Goal: Information Seeking & Learning: Learn about a topic

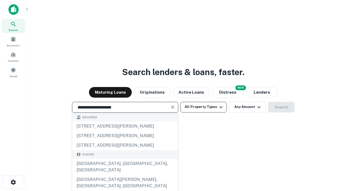
click at [125, 175] on div "[GEOGRAPHIC_DATA], [GEOGRAPHIC_DATA], [GEOGRAPHIC_DATA]" at bounding box center [125, 167] width 106 height 16
click at [204, 107] on button "All Property Types" at bounding box center [204, 107] width 46 height 11
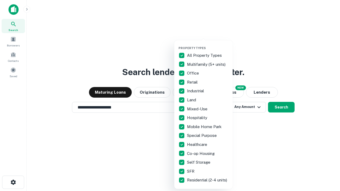
type input "**********"
click at [208, 45] on button "button" at bounding box center [208, 45] width 59 height 0
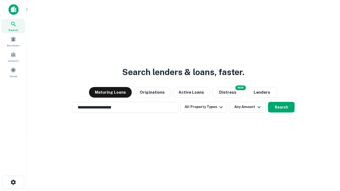
scroll to position [8, 0]
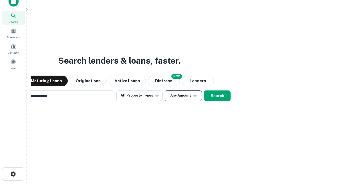
click at [165, 91] on button "Any Amount" at bounding box center [183, 96] width 37 height 11
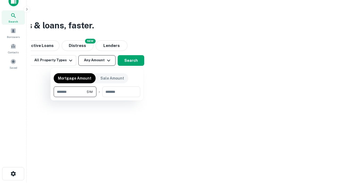
type input "*******"
click at [97, 97] on button "button" at bounding box center [97, 97] width 87 height 0
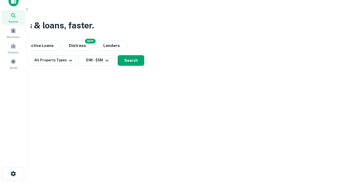
scroll to position [8, 0]
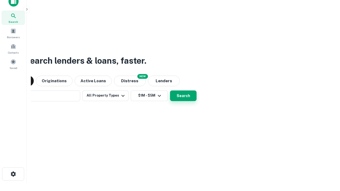
click at [170, 91] on button "Search" at bounding box center [183, 96] width 27 height 11
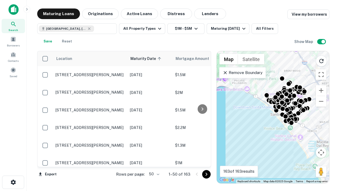
click at [153, 174] on body "Search Borrowers Contacts Saved Maturing Loans Originations Active Loans Distre…" at bounding box center [170, 95] width 340 height 191
click at [154, 161] on li "25" at bounding box center [153, 161] width 15 height 10
